Goal: Complete application form

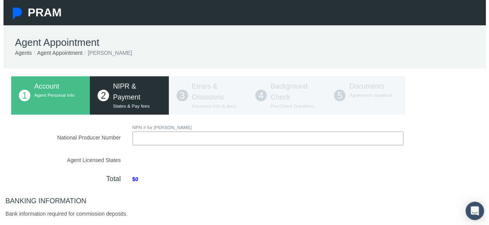
click at [182, 137] on input "National Producer Number" at bounding box center [268, 140] width 275 height 14
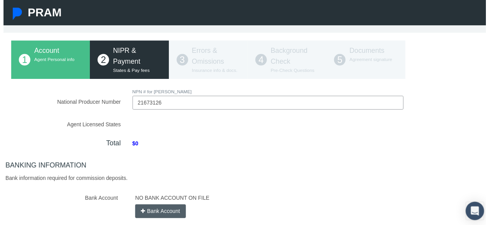
scroll to position [78, 0]
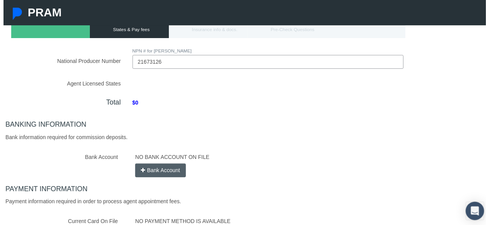
type input "21673126"
click at [154, 88] on div "National Producer Number NPN # for [PERSON_NAME] 21673126 Loading.." at bounding box center [247, 146] width 479 height 198
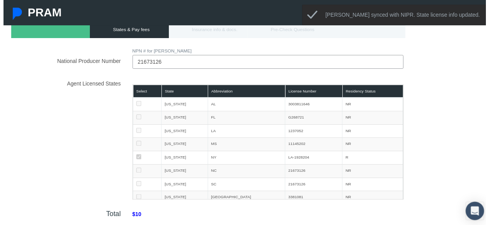
click at [137, 88] on th "Select" at bounding box center [145, 92] width 29 height 13
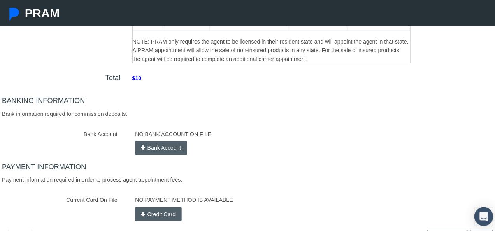
scroll to position [233, 0]
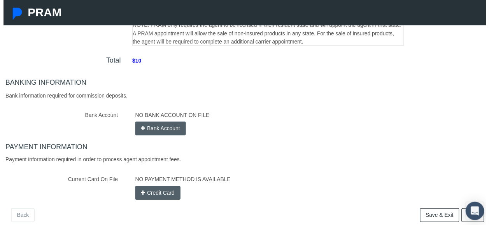
click at [139, 128] on icon "button" at bounding box center [141, 130] width 4 height 9
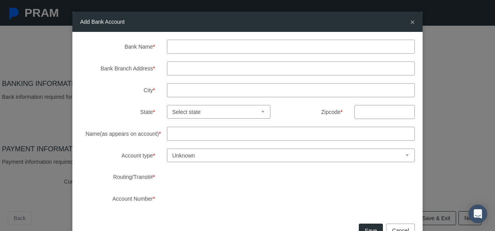
click at [191, 48] on input "Bank Name *" at bounding box center [291, 47] width 248 height 14
type input "Bank of america"
click at [174, 70] on input "Bank Branch Address *" at bounding box center [291, 68] width 248 height 14
type input "[STREET_ADDRESS]"
click at [174, 88] on input "City *" at bounding box center [291, 90] width 248 height 14
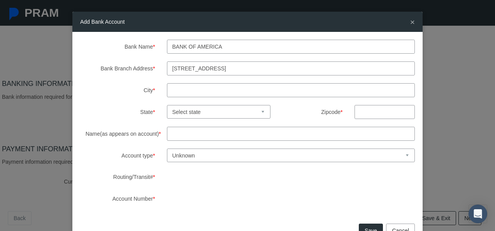
type input "Buffalo"
type input "14214"
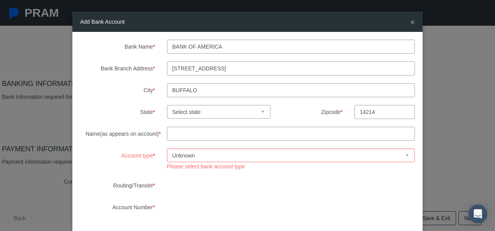
click at [244, 112] on select "Select state [US_STATE] [US_STATE] [US_STATE] [US_STATE] [US_STATE] [US_STATE] …" at bounding box center [219, 112] width 104 height 14
select select "NY"
click at [167, 105] on select "Select state [US_STATE] [US_STATE] [US_STATE] [US_STATE] [US_STATE] [US_STATE] …" at bounding box center [219, 112] width 104 height 14
click at [203, 136] on input "Name(as appears on account) *" at bounding box center [291, 134] width 248 height 14
click at [241, 133] on input "[PERSON_NAME]" at bounding box center [291, 134] width 248 height 14
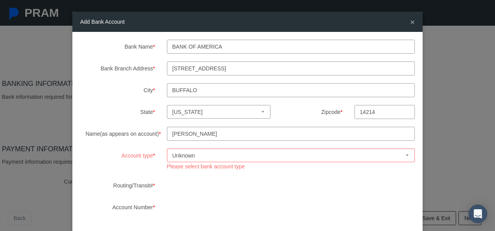
type input "[PERSON_NAME]"
click at [244, 157] on select "Unknown Checking Savings" at bounding box center [291, 156] width 248 height 14
select select "1"
click at [167, 149] on select "Unknown Checking Savings" at bounding box center [291, 156] width 248 height 14
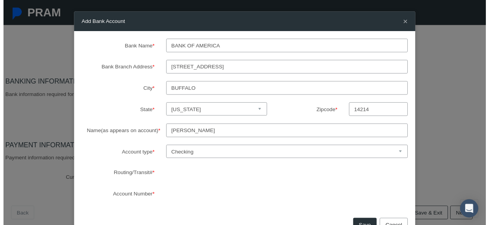
scroll to position [26, 0]
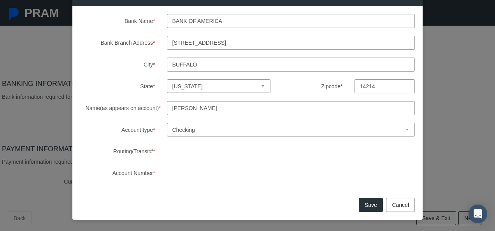
click at [400, 202] on button "Cancel" at bounding box center [400, 205] width 29 height 14
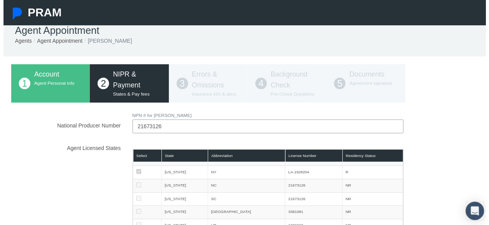
scroll to position [0, 0]
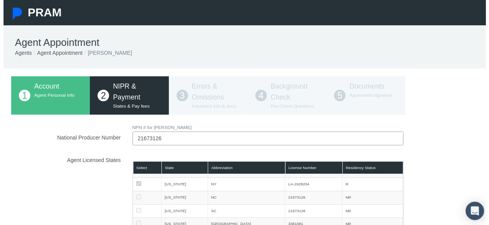
click at [209, 97] on div "1 Account Agent Personal info 2 NIPR & Payment States & Pay fees 3 Errors & Omi…" at bounding box center [247, 96] width 479 height 39
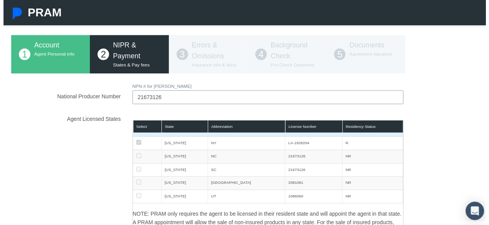
scroll to position [78, 0]
